Goal: Find specific page/section: Find specific page/section

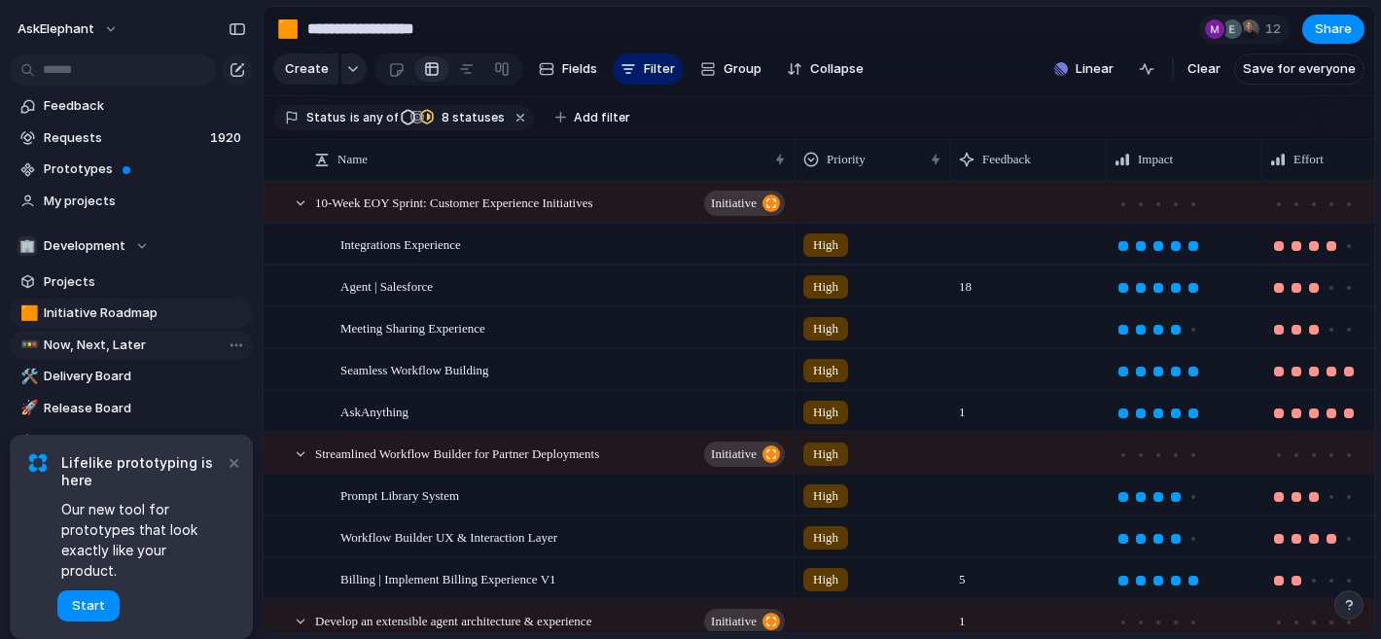
click at [131, 345] on span "Now, Next, Later" at bounding box center [145, 344] width 202 height 19
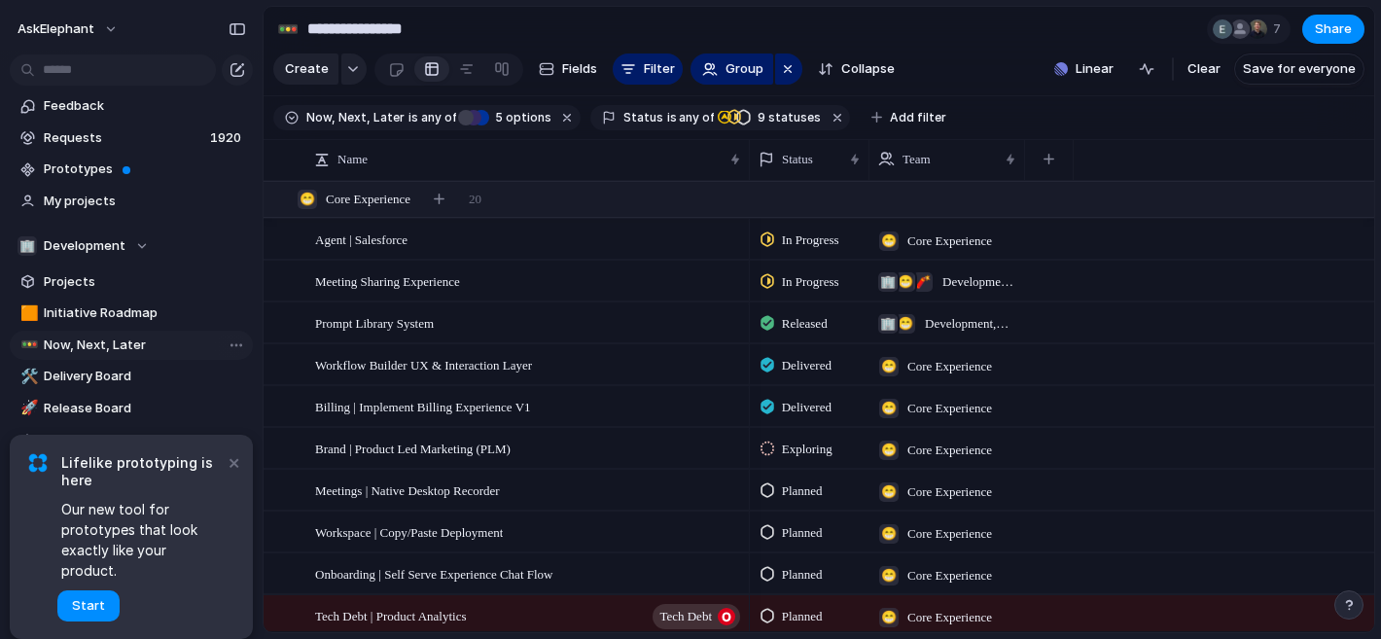
type input "**********"
click at [405, 123] on button "is any of" at bounding box center [432, 117] width 55 height 21
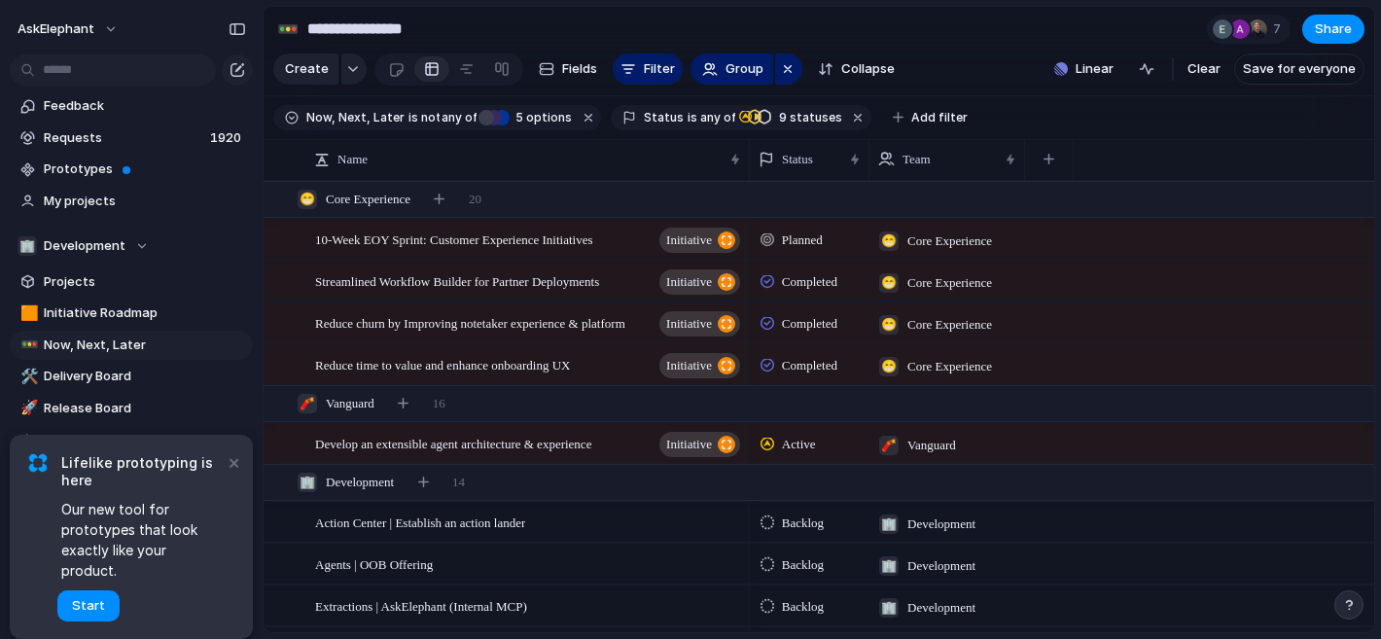
click at [370, 116] on span "Now, Next, Later" at bounding box center [355, 118] width 98 height 18
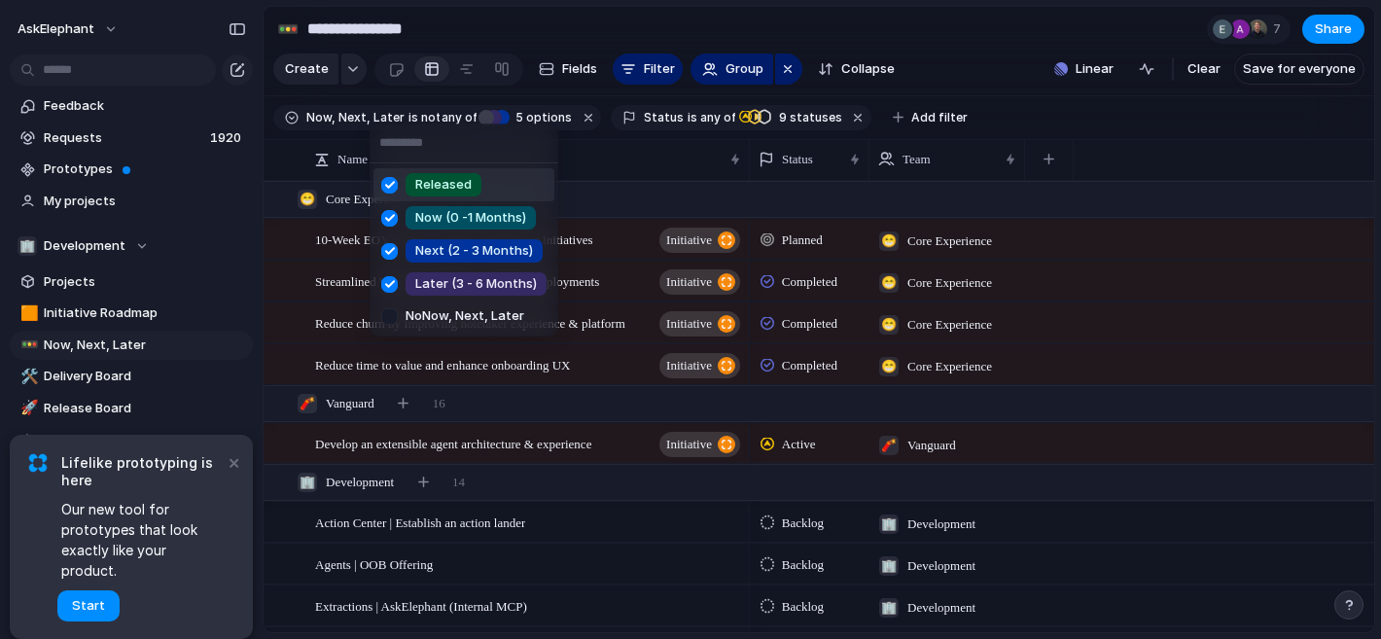
click at [438, 119] on div "Released Now (0 -1 Months) Next (2 - 3 Months) Later (3 - 6 Months) No Now, Nex…" at bounding box center [690, 319] width 1381 height 639
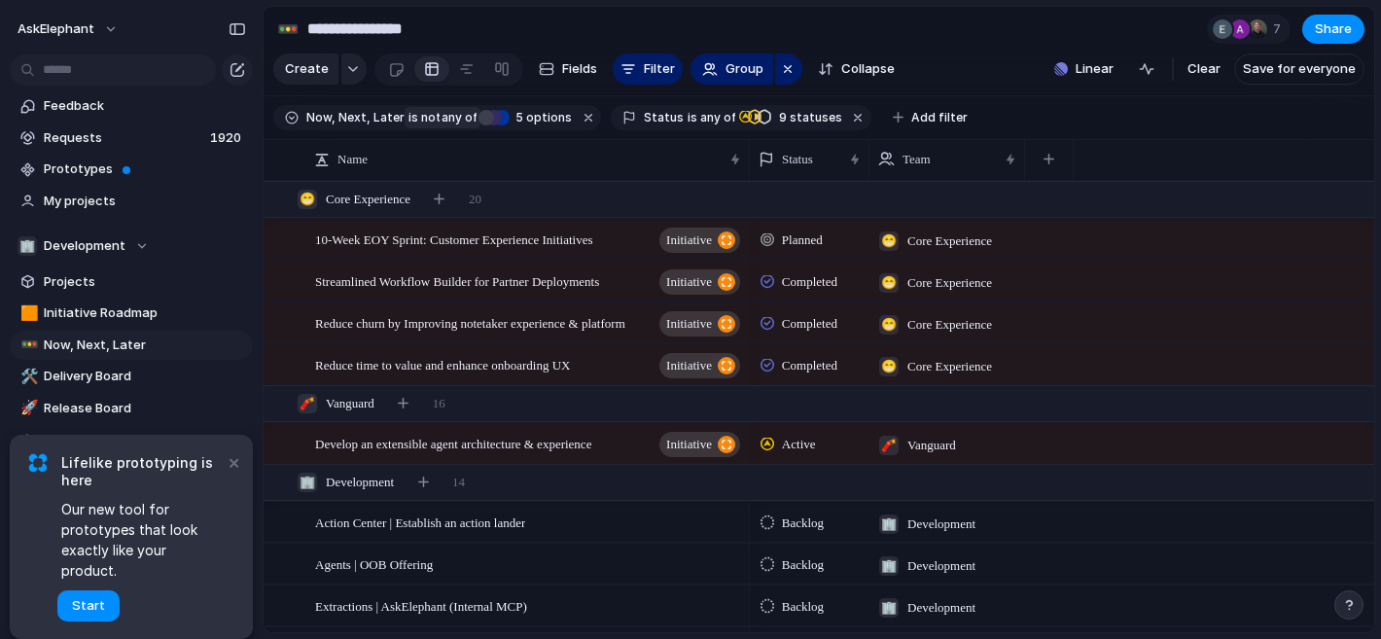
click at [469, 121] on span "any of" at bounding box center [459, 118] width 38 height 18
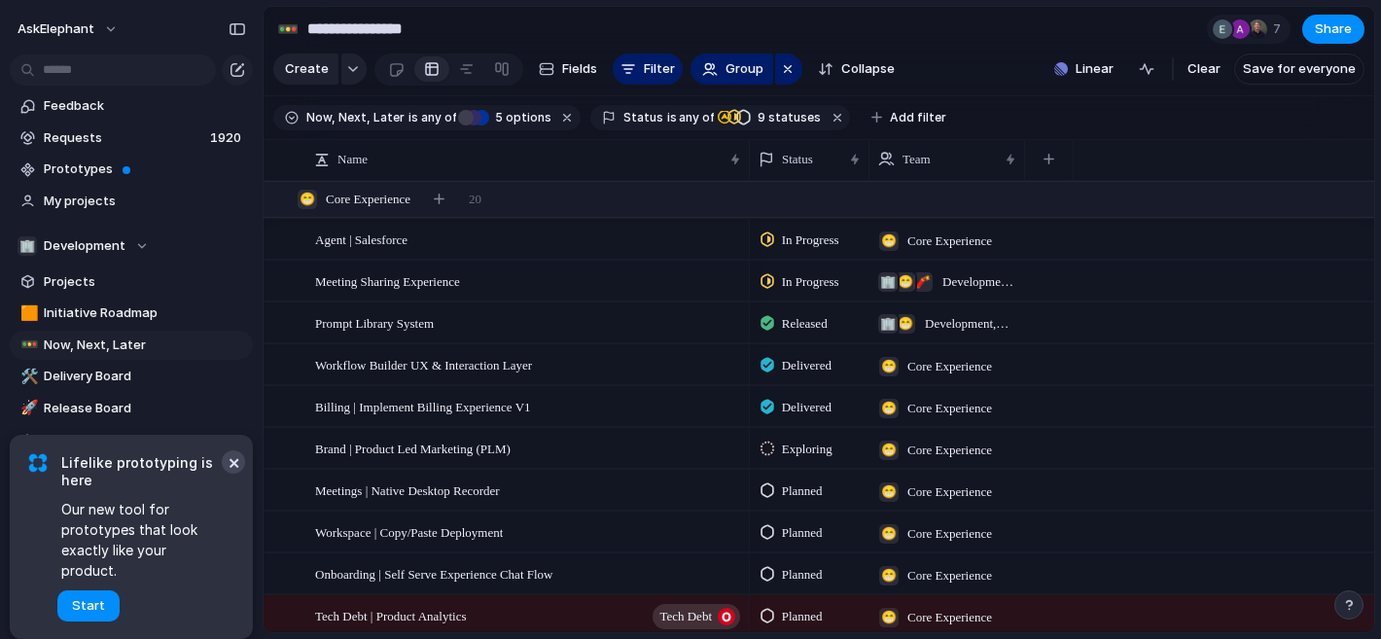
click at [230, 474] on button "×" at bounding box center [233, 461] width 23 height 23
